Goal: Information Seeking & Learning: Learn about a topic

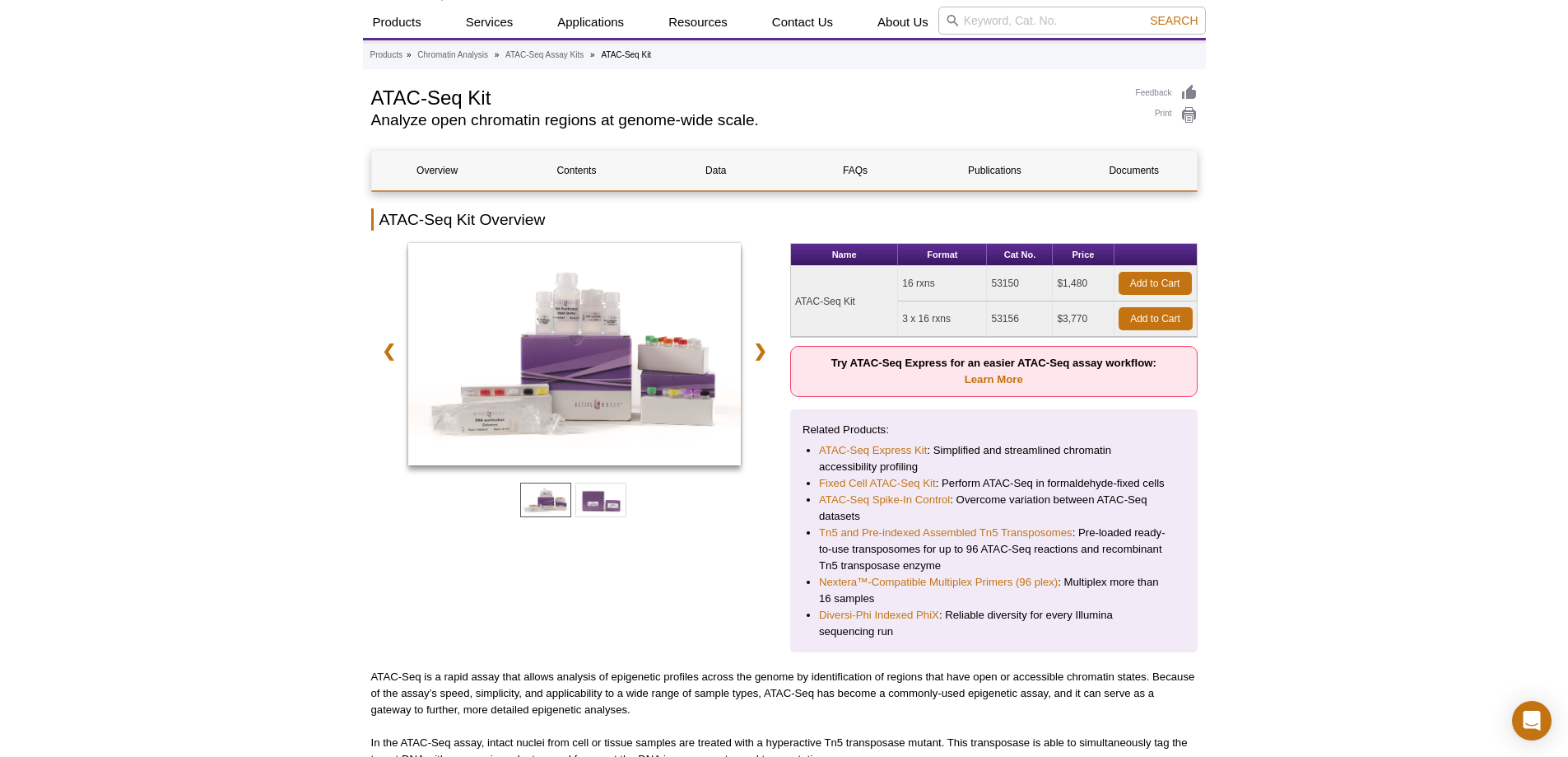
scroll to position [76, 0]
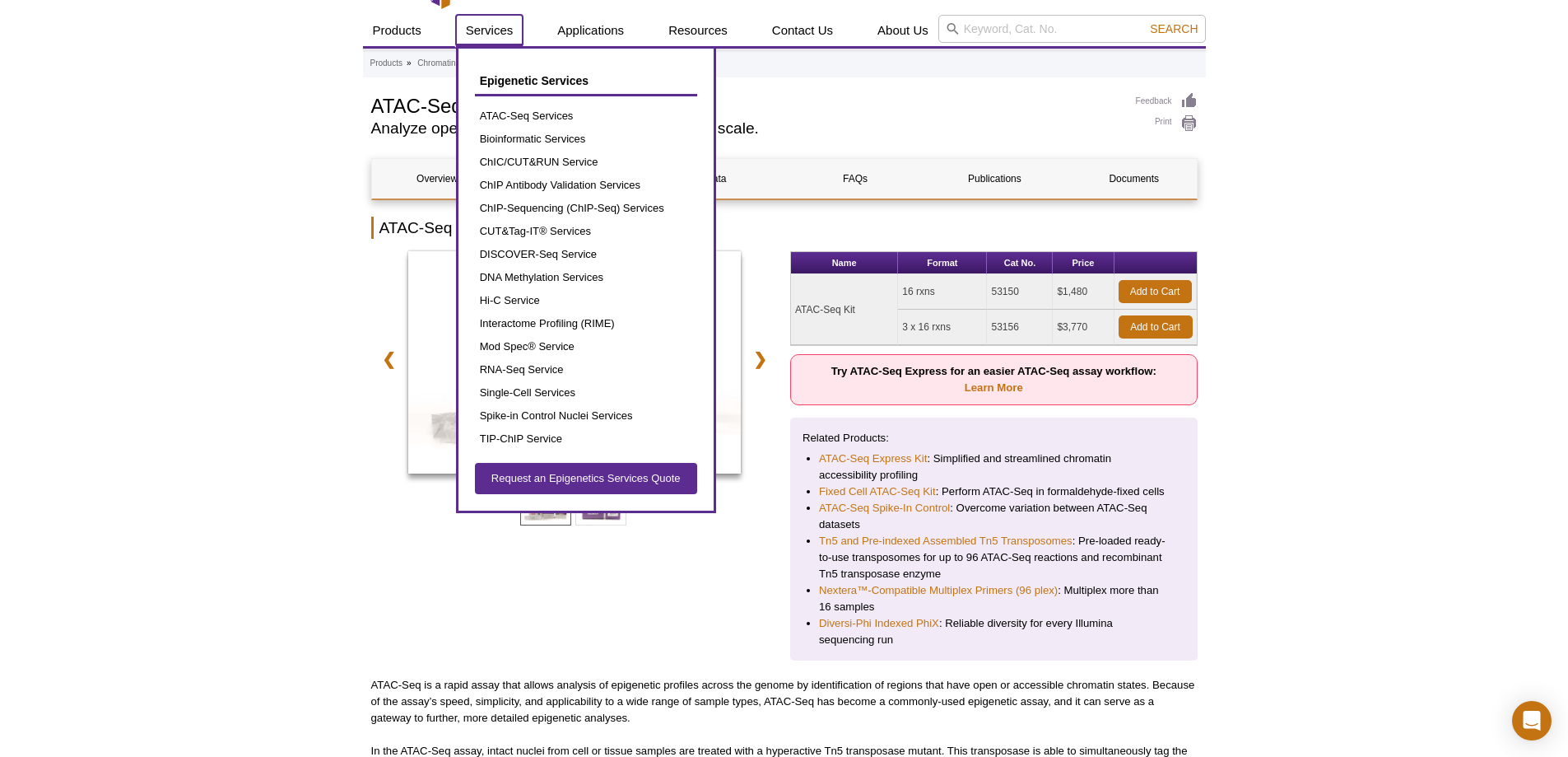
click at [488, 34] on link "Services" at bounding box center [489, 30] width 67 height 31
click at [511, 112] on link "ATAC-Seq Services" at bounding box center [586, 116] width 223 height 23
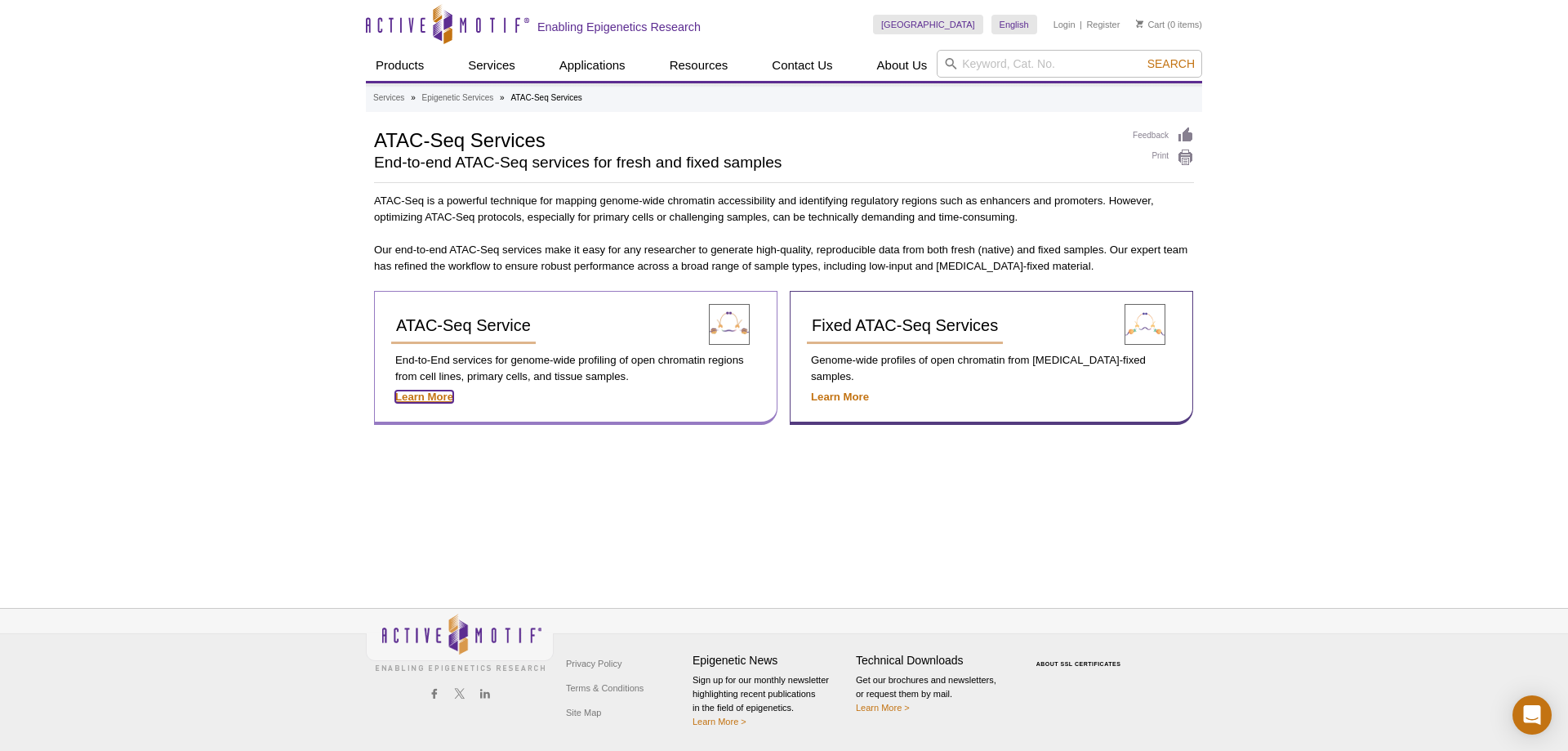
click at [443, 394] on strong "Learn More" at bounding box center [424, 396] width 58 height 13
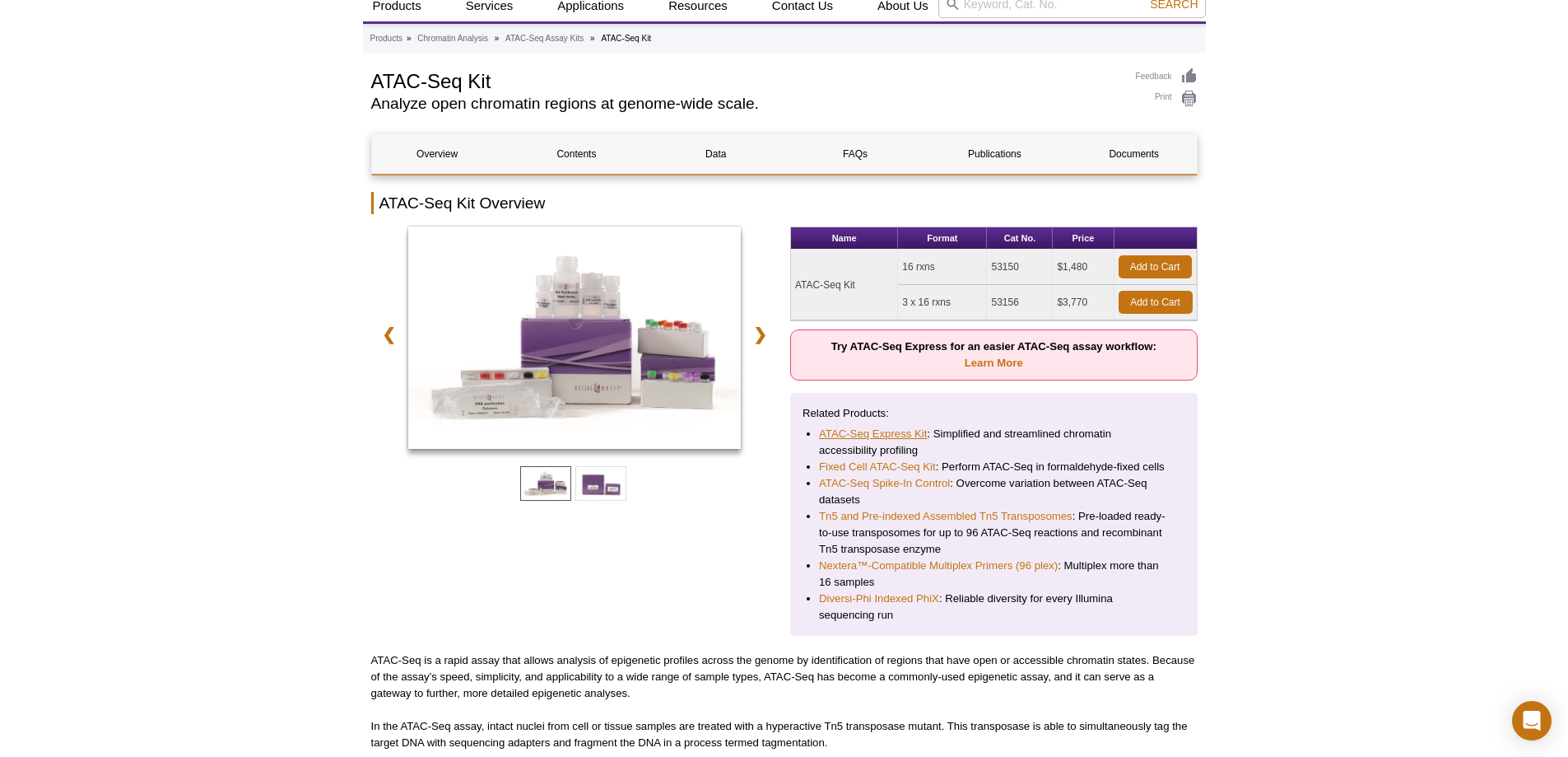
scroll to position [93, 0]
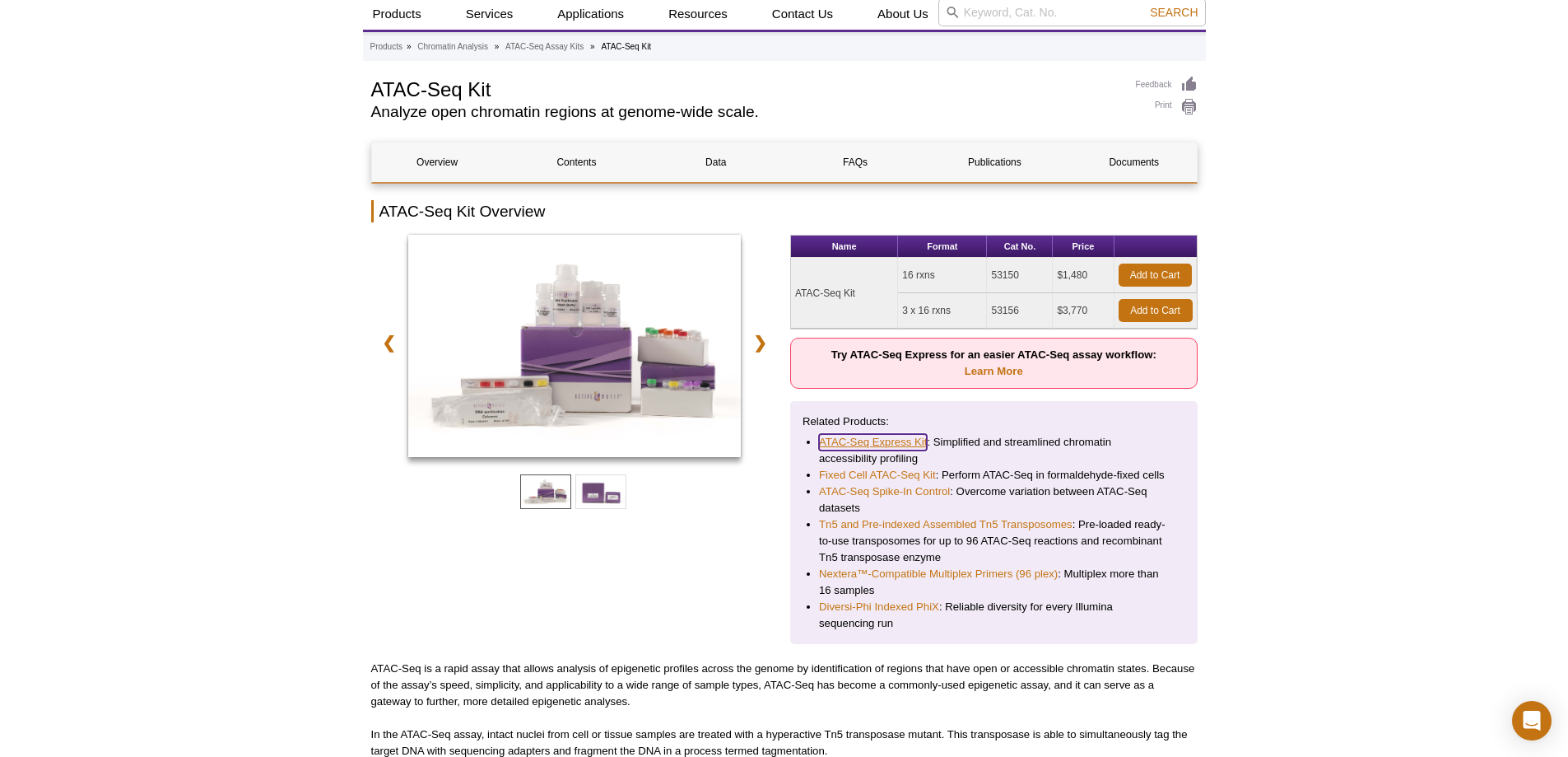
click at [883, 439] on link "ATAC-Seq Express Kit" at bounding box center [873, 442] width 107 height 17
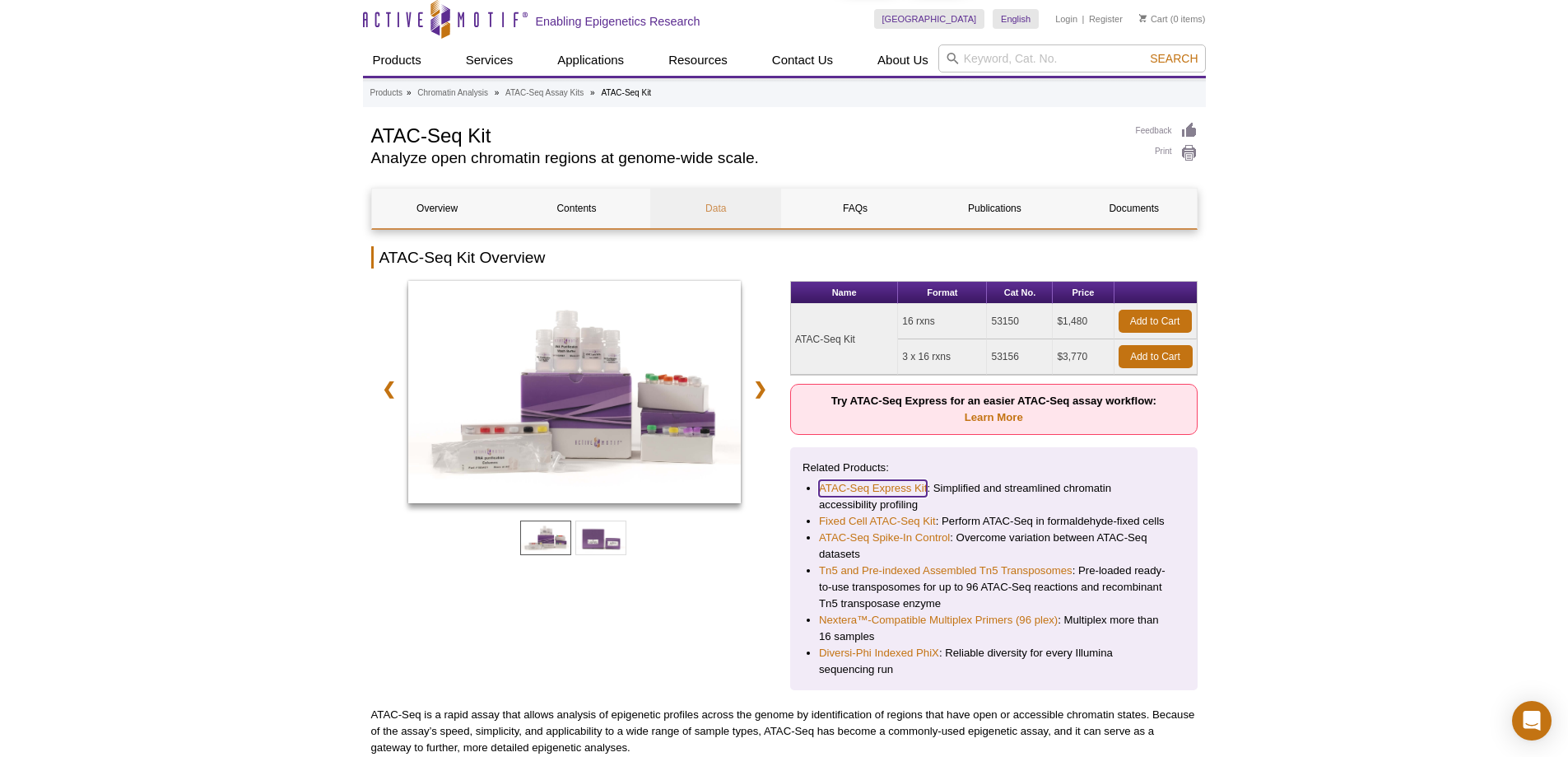
scroll to position [0, 0]
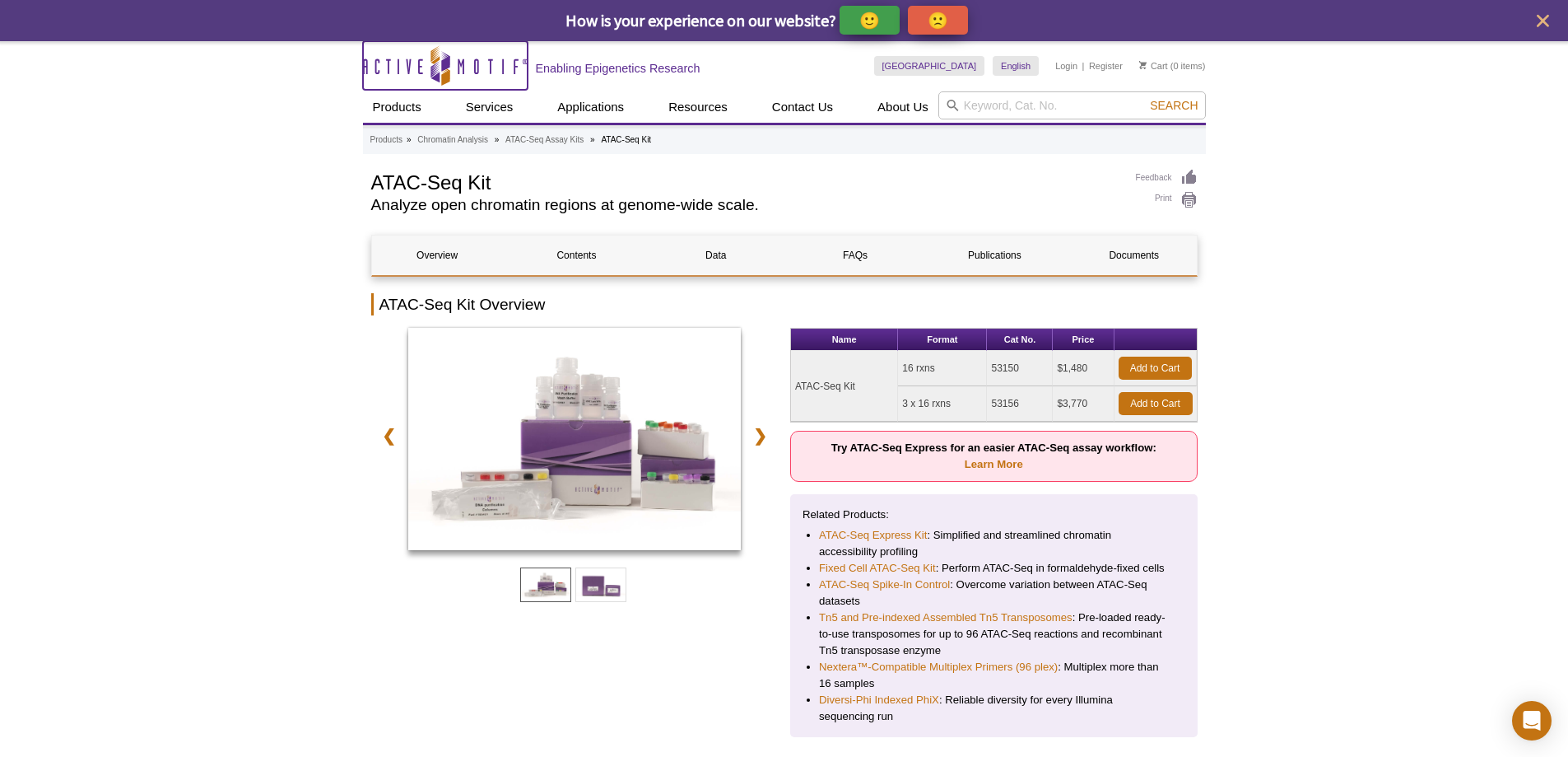
click at [408, 68] on icon "Active Motif Logo" at bounding box center [445, 64] width 165 height 40
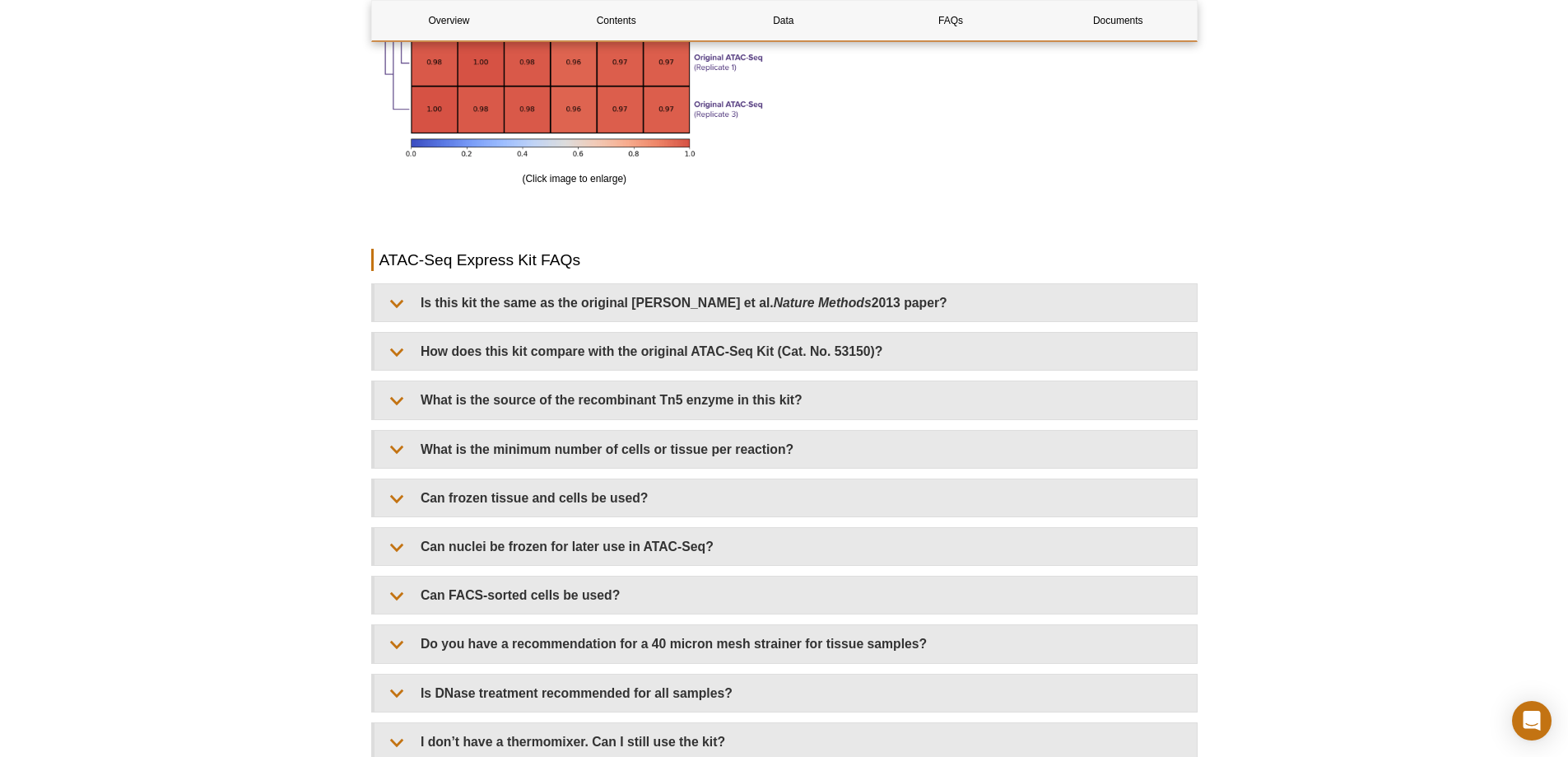
scroll to position [3293, 0]
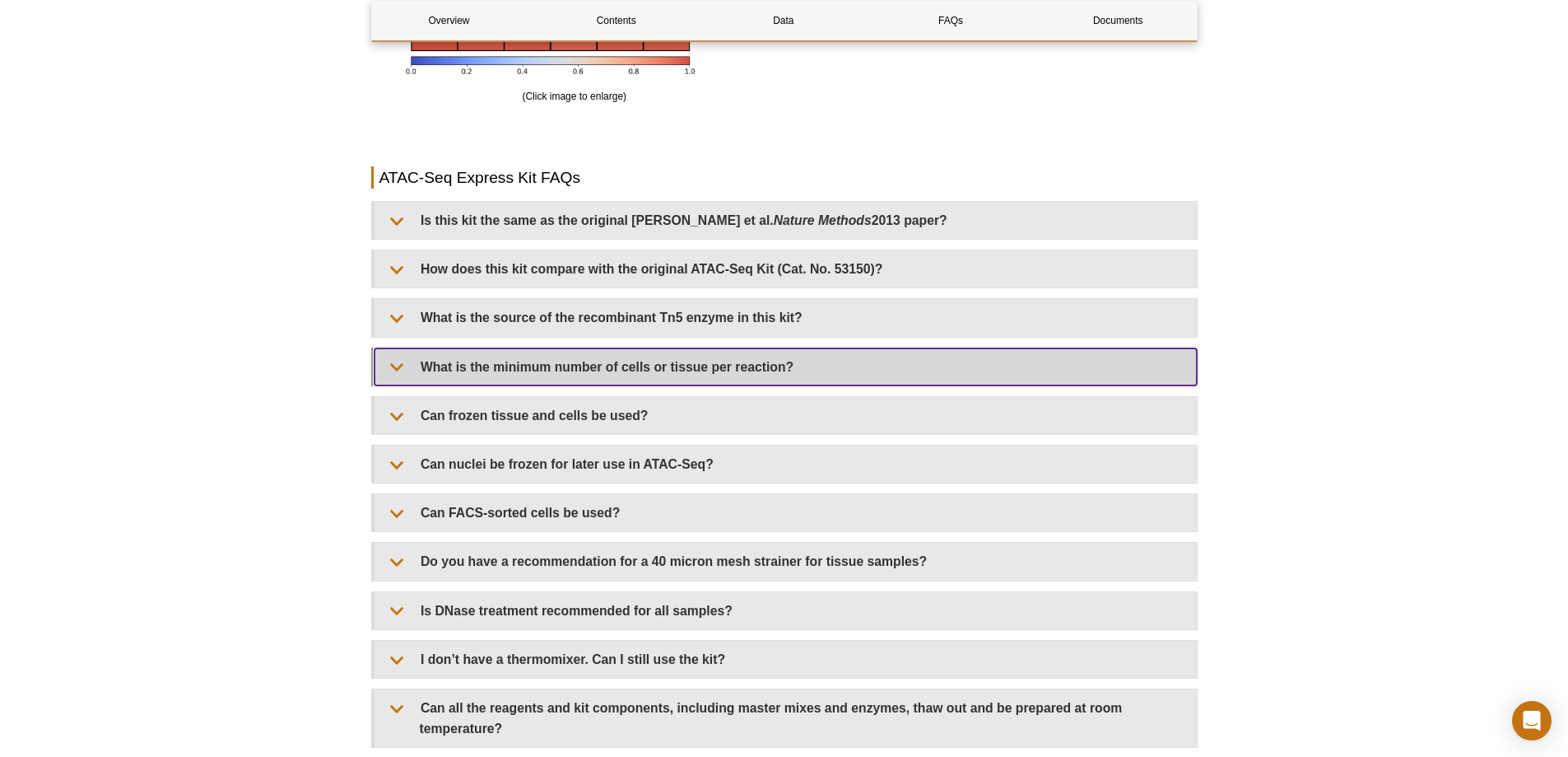
click at [528, 361] on summary "What is the minimum number of cells or tissue per reaction?" at bounding box center [786, 367] width 822 height 37
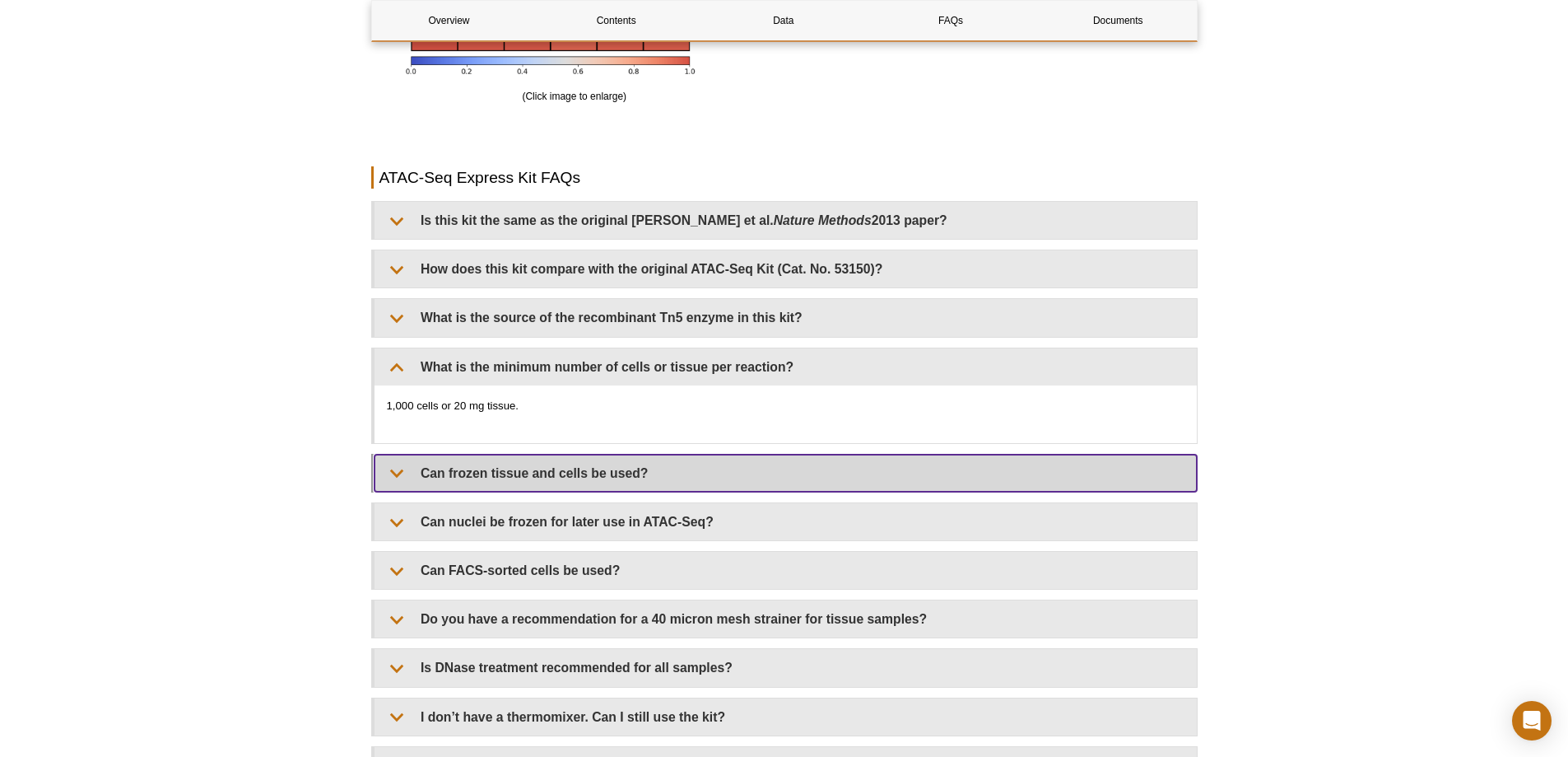
click at [440, 468] on summary "Can frozen tissue and cells be used?" at bounding box center [786, 473] width 822 height 37
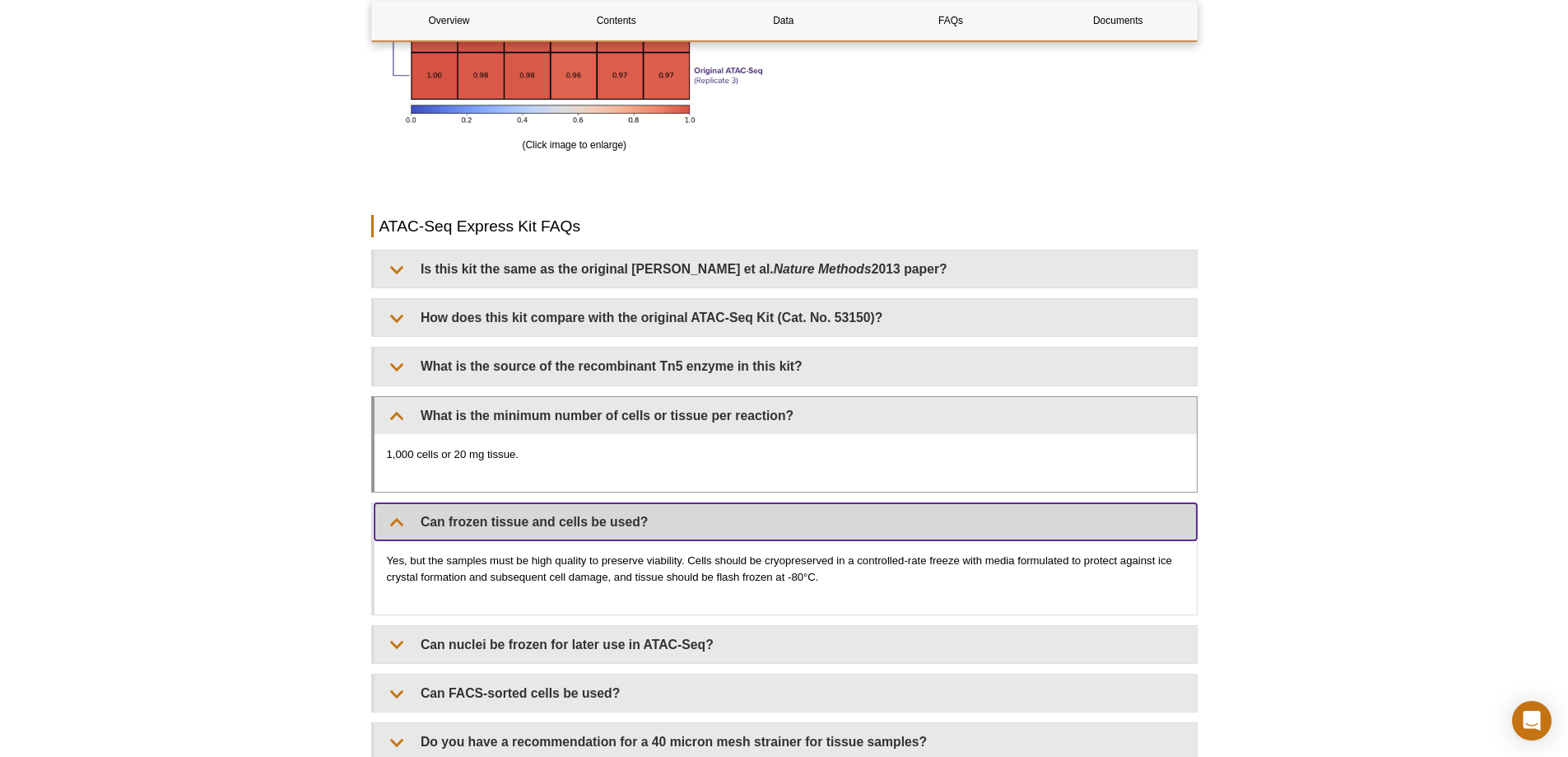
scroll to position [3211, 0]
